Goal: Information Seeking & Learning: Learn about a topic

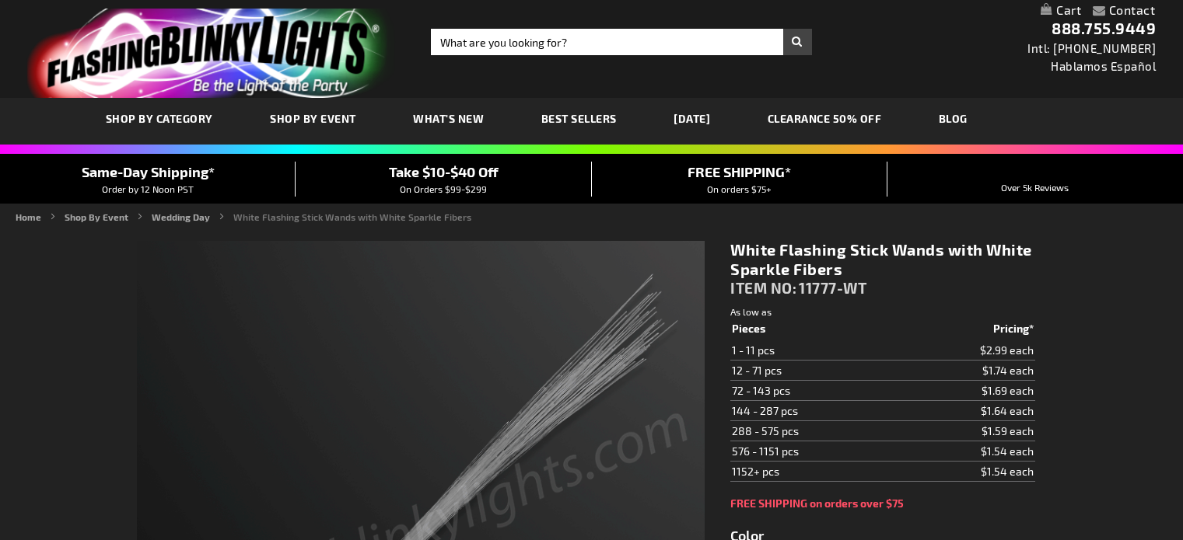
type input "5646"
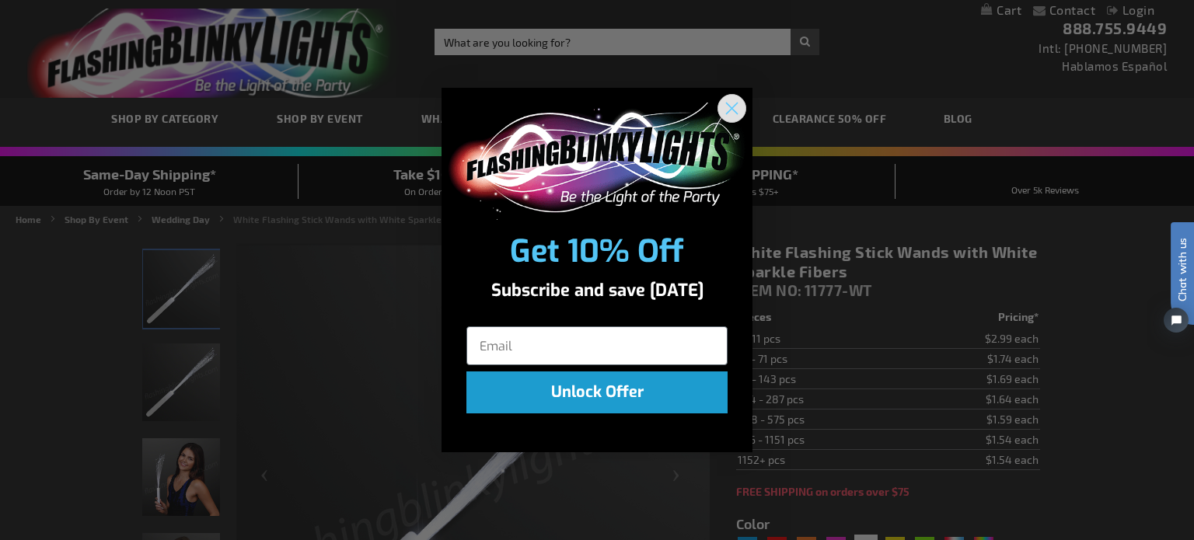
click at [728, 108] on circle "Close dialog" at bounding box center [732, 109] width 26 height 26
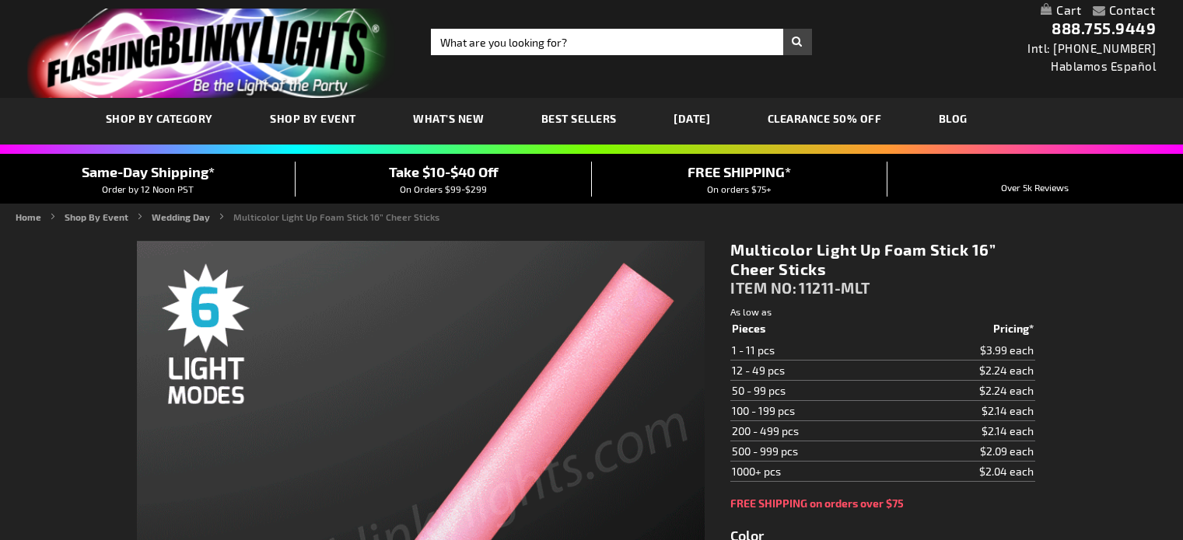
type input "5659"
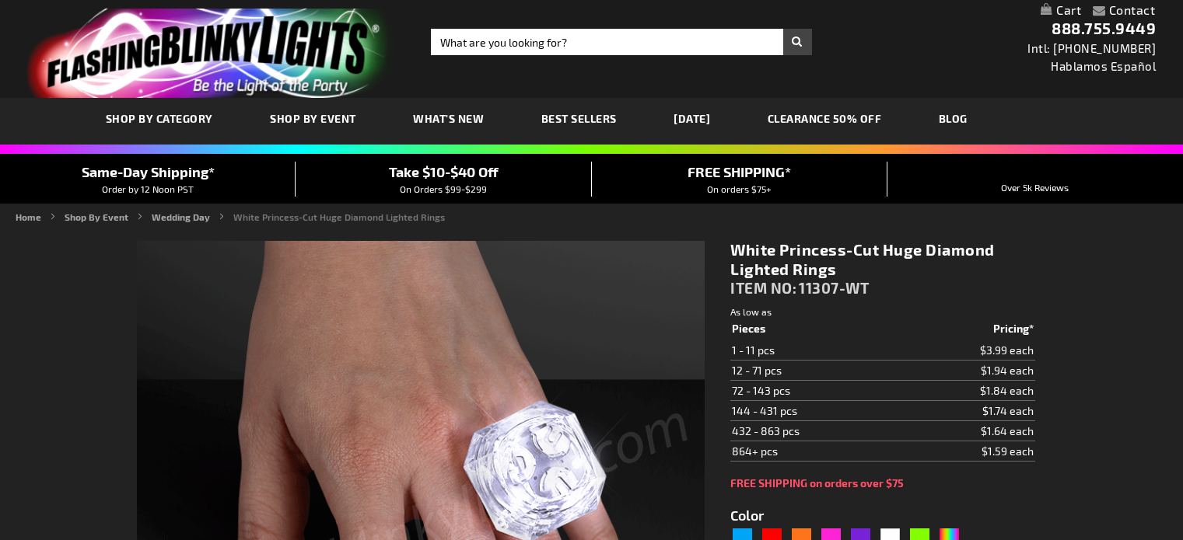
type input "5646"
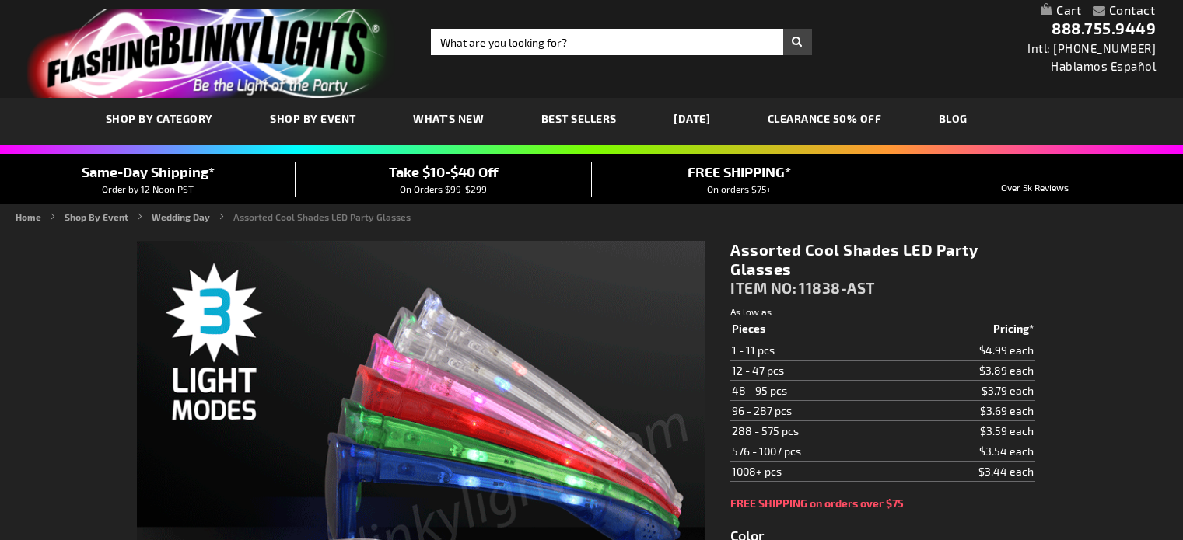
type input "5630"
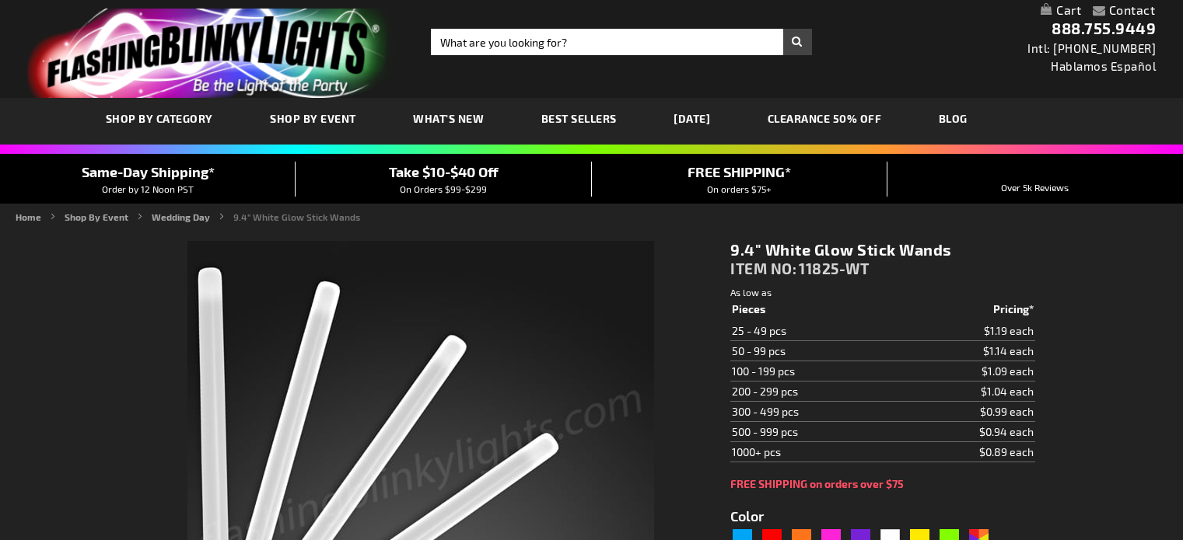
type input "5646"
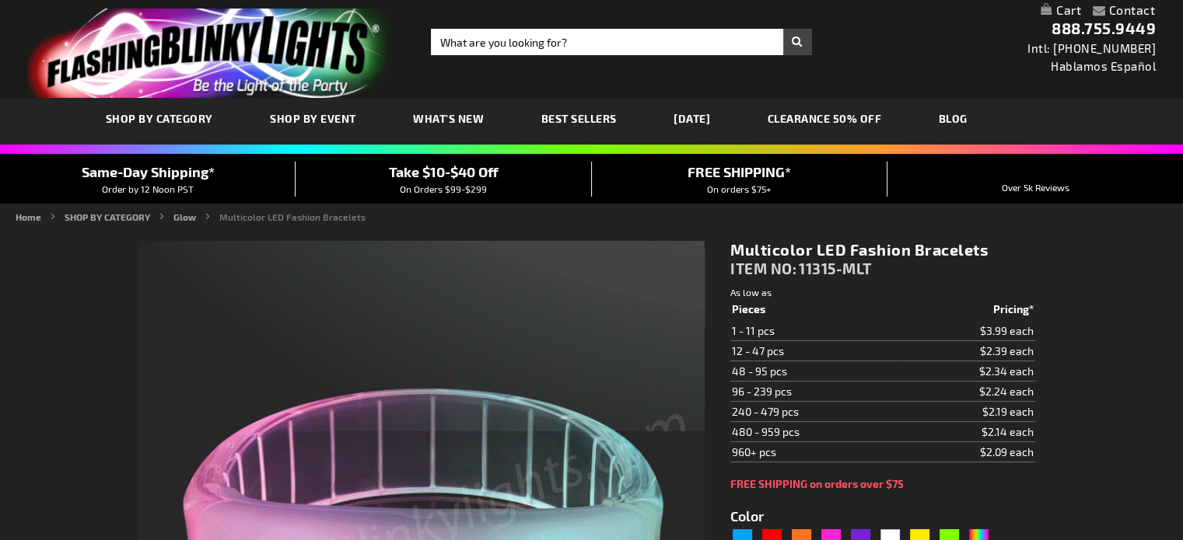
type input "5659"
